Goal: Information Seeking & Learning: Find specific fact

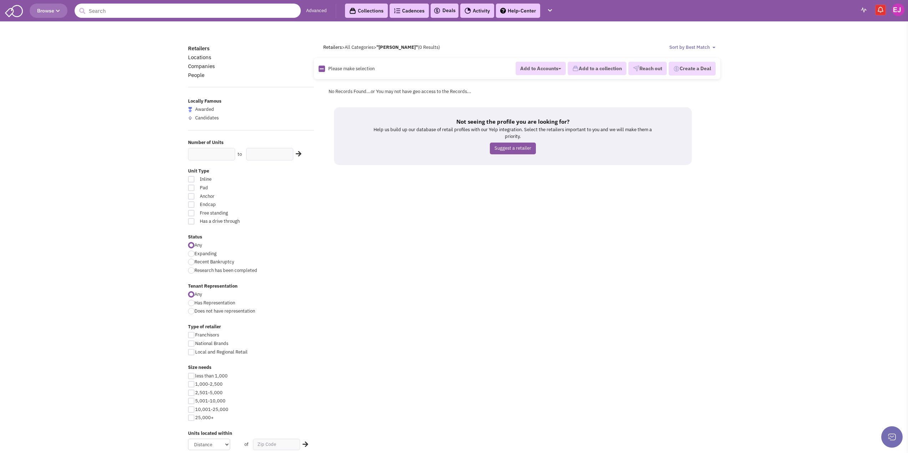
click at [137, 13] on input "text" at bounding box center [188, 11] width 226 height 14
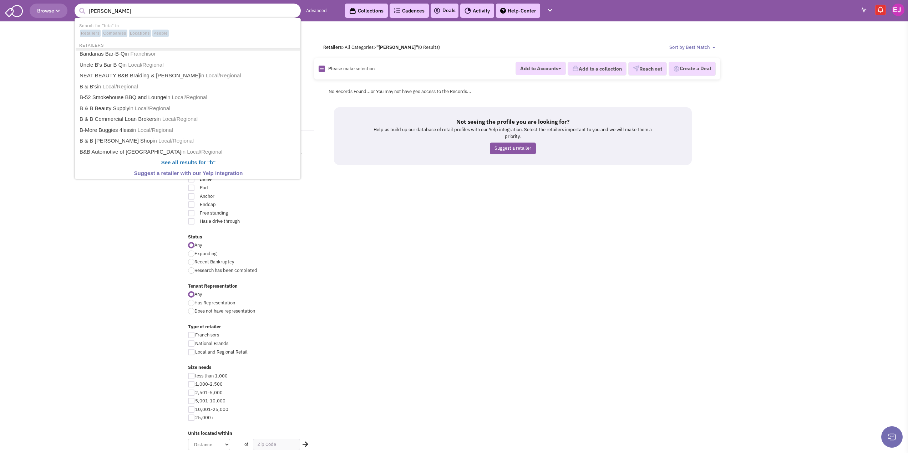
type input "brian webb"
click at [77, 6] on button "submit" at bounding box center [82, 11] width 11 height 11
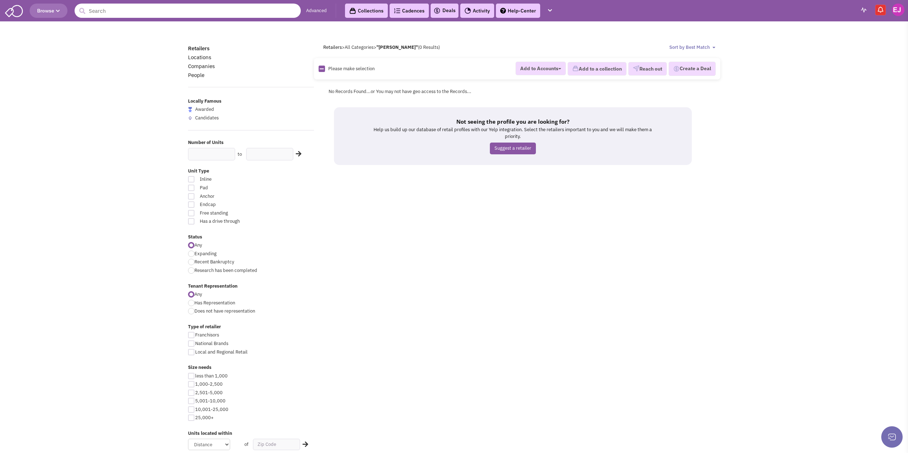
click at [136, 8] on input "text" at bounding box center [188, 11] width 226 height 14
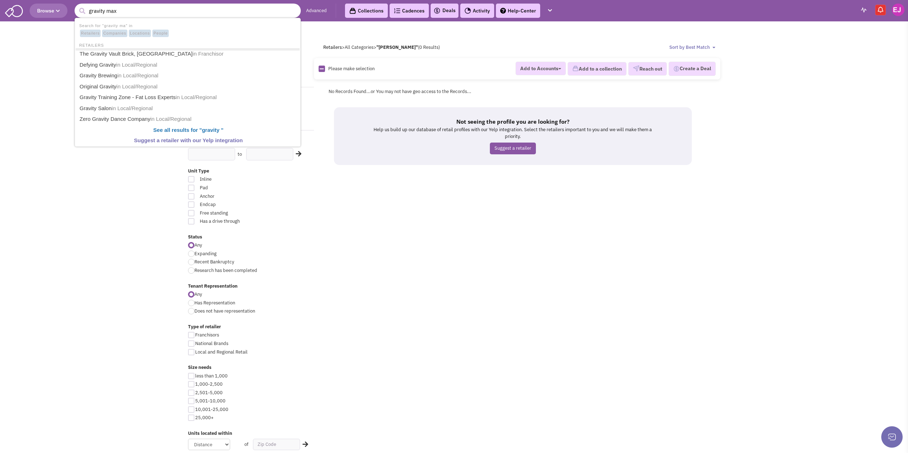
type input "gravity max"
click at [77, 6] on button "submit" at bounding box center [82, 11] width 11 height 11
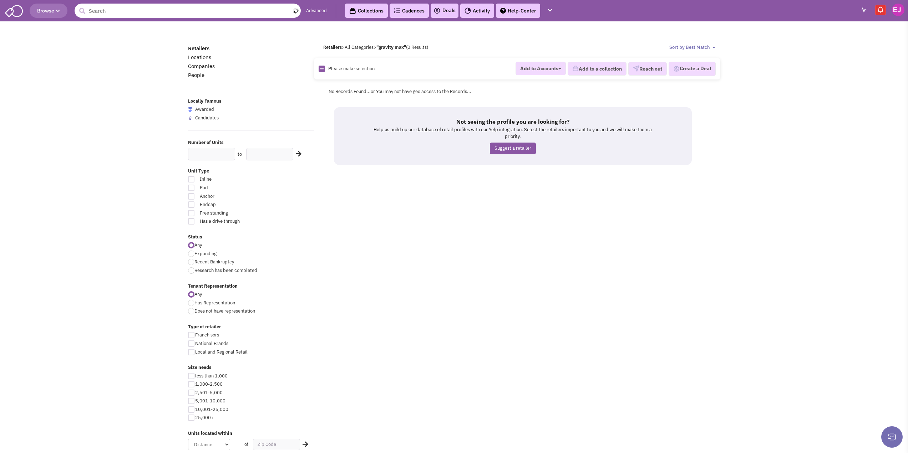
click at [136, 8] on input "text" at bounding box center [188, 11] width 226 height 14
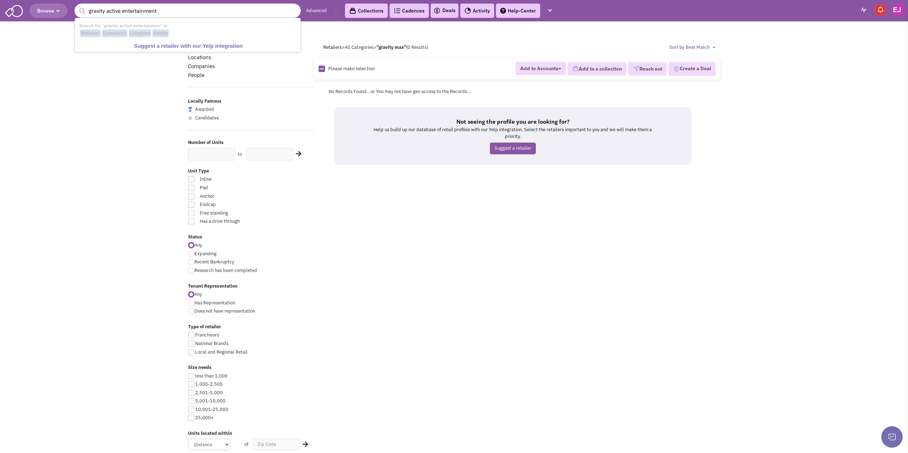
type input "gravity active entertainment"
click at [77, 6] on button "submit" at bounding box center [82, 11] width 11 height 11
